Goal: Check status

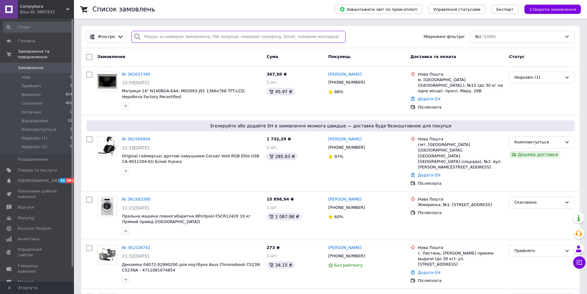
click at [148, 35] on input "search" at bounding box center [238, 37] width 214 height 12
paste input "380975829038"
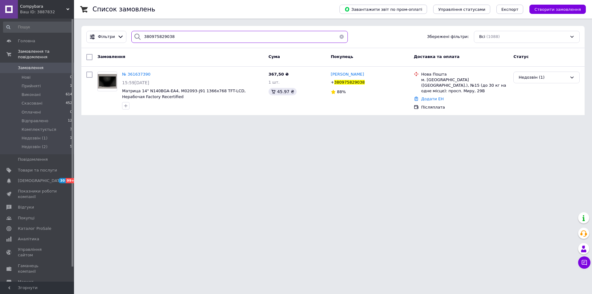
click at [161, 37] on input "380975829038" at bounding box center [239, 37] width 216 height 12
paste input "80131533"
click at [161, 37] on input "380975829038" at bounding box center [239, 37] width 216 height 12
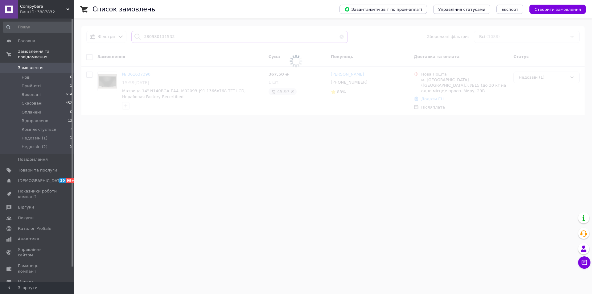
type input "380980131533"
